Goal: Task Accomplishment & Management: Use online tool/utility

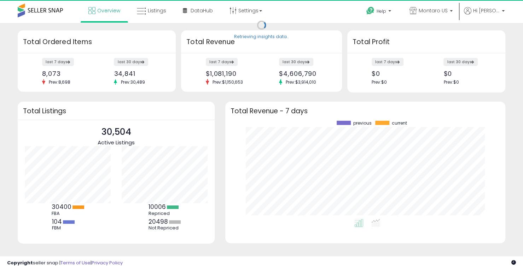
scroll to position [98, 265]
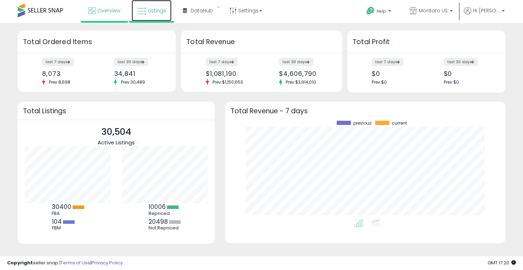
click at [152, 7] on link "Listings" at bounding box center [152, 10] width 40 height 21
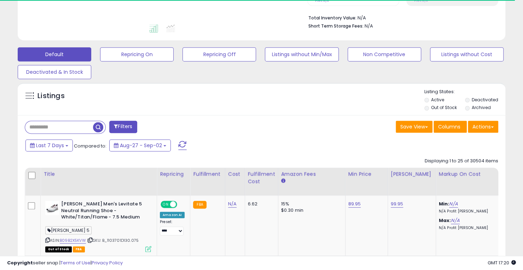
scroll to position [177, 0]
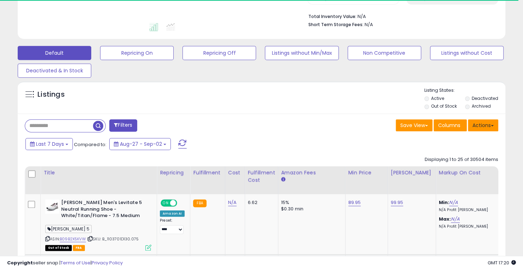
click at [492, 128] on button "Actions" at bounding box center [483, 125] width 30 height 12
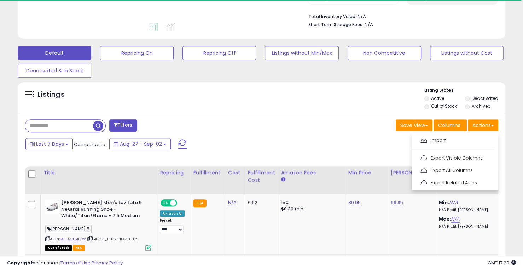
click at [459, 168] on link "Export All Columns" at bounding box center [453, 170] width 77 height 11
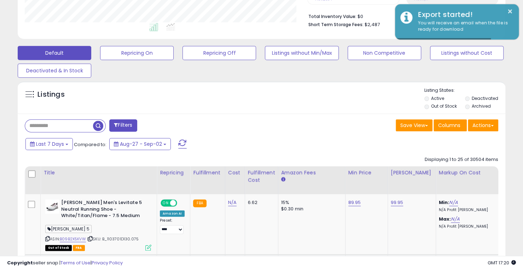
scroll to position [145, 282]
